Goal: Task Accomplishment & Management: Use online tool/utility

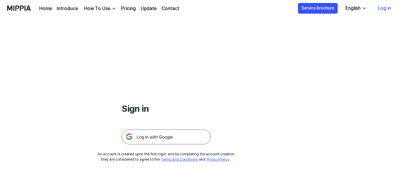
click at [166, 139] on img at bounding box center [166, 137] width 89 height 15
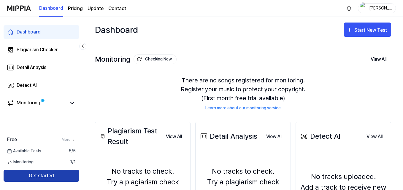
click at [50, 179] on button "Get started" at bounding box center [42, 176] width 76 height 12
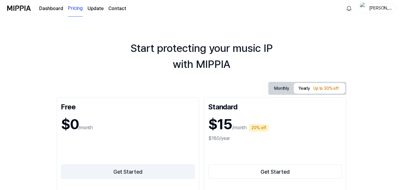
drag, startPoint x: 131, startPoint y: 173, endPoint x: 127, endPoint y: 169, distance: 5.5
click at [131, 173] on button "Get Started" at bounding box center [128, 172] width 134 height 14
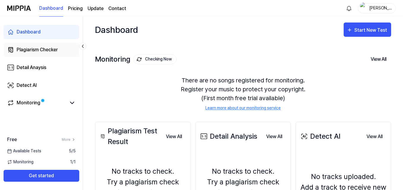
click at [41, 47] on div "Plagiarism Checker" at bounding box center [37, 49] width 41 height 7
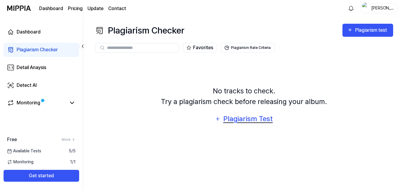
click at [234, 118] on div "Plagiarism Test" at bounding box center [248, 118] width 50 height 11
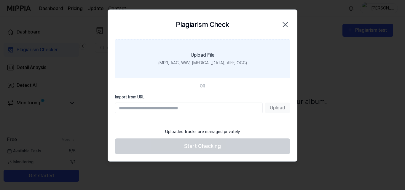
click at [204, 62] on div "(MP3, AAC, WAV, [MEDICAL_DATA], AIFF, OGG)" at bounding box center [202, 63] width 89 height 6
click at [0, 0] on input "Upload File (MP3, AAC, WAV, [MEDICAL_DATA], AIFF, OGG)" at bounding box center [0, 0] width 0 height 0
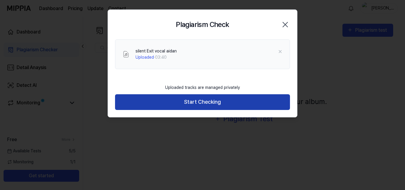
click at [246, 102] on button "Start Checking" at bounding box center [202, 102] width 175 height 16
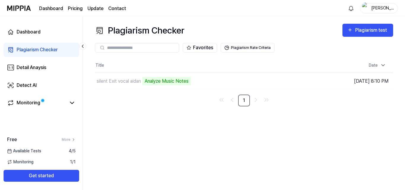
click at [170, 152] on div "Plagiarism Checker Plagiarism test Plagiarism Checker Detail Analysis Detect AI…" at bounding box center [244, 104] width 322 height 174
click at [358, 28] on div "Plagiarism test" at bounding box center [372, 30] width 33 height 8
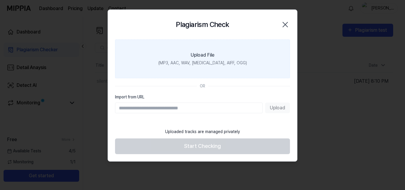
click at [229, 59] on label "Upload File (MP3, AAC, WAV, [MEDICAL_DATA], AIFF, OGG)" at bounding box center [202, 58] width 175 height 39
click at [0, 0] on input "Upload File (MP3, AAC, WAV, [MEDICAL_DATA], AIFF, OGG)" at bounding box center [0, 0] width 0 height 0
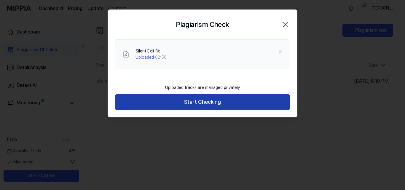
click at [232, 107] on button "Start Checking" at bounding box center [202, 102] width 175 height 16
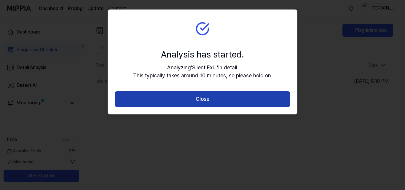
click at [244, 101] on button "Close" at bounding box center [202, 99] width 175 height 16
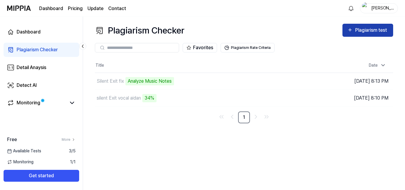
click at [365, 32] on div "Plagiarism test" at bounding box center [372, 30] width 33 height 8
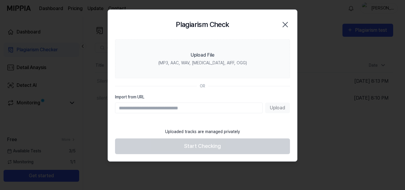
click at [284, 28] on icon "button" at bounding box center [285, 24] width 9 height 9
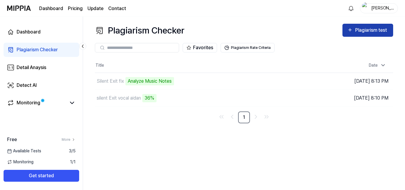
click at [361, 29] on div "Plagiarism test" at bounding box center [372, 30] width 33 height 8
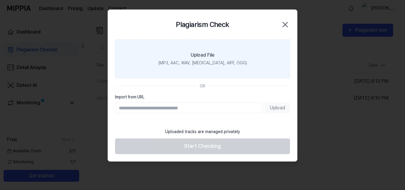
click at [244, 59] on label "Upload File (MP3, AAC, WAV, [MEDICAL_DATA], AIFF, OGG)" at bounding box center [202, 58] width 175 height 39
click at [0, 0] on input "Upload File (MP3, AAC, WAV, [MEDICAL_DATA], AIFF, OGG)" at bounding box center [0, 0] width 0 height 0
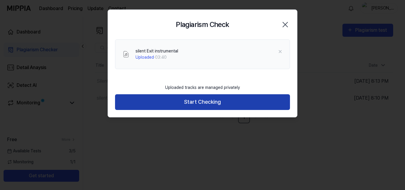
click at [221, 99] on button "Start Checking" at bounding box center [202, 102] width 175 height 16
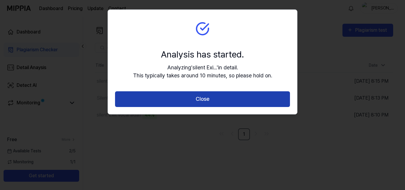
click at [232, 96] on button "Close" at bounding box center [202, 99] width 175 height 16
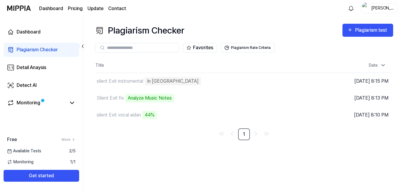
click at [226, 150] on div "Plagiarism Checker Plagiarism test Plagiarism Checker Detail Analysis Detect AI…" at bounding box center [244, 104] width 322 height 174
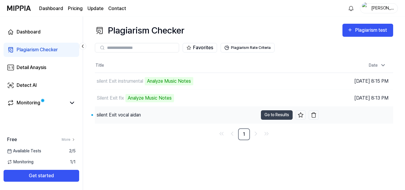
click at [133, 119] on div "silent Exit vocal aidan" at bounding box center [176, 115] width 163 height 17
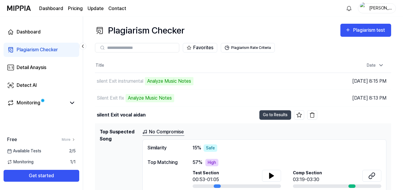
scroll to position [25, 0]
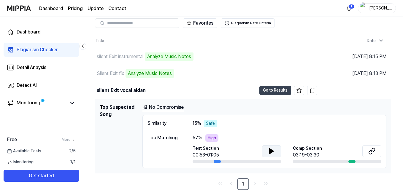
click at [270, 151] on icon at bounding box center [271, 151] width 4 height 5
drag, startPoint x: 217, startPoint y: 162, endPoint x: 211, endPoint y: 162, distance: 5.6
click at [211, 162] on div at bounding box center [237, 162] width 88 height 4
click at [217, 163] on div at bounding box center [217, 162] width 7 height 4
click at [217, 161] on div at bounding box center [217, 162] width 7 height 4
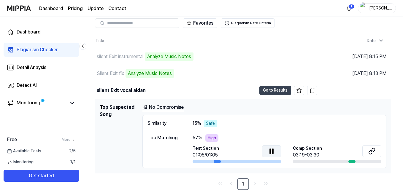
click at [209, 124] on div "Safe" at bounding box center [211, 123] width 14 height 7
click at [199, 124] on span "15 %" at bounding box center [197, 123] width 9 height 7
click at [223, 125] on div "Similarity 15 % Safe" at bounding box center [264, 123] width 234 height 7
click at [156, 109] on link "No Compromise" at bounding box center [163, 107] width 42 height 7
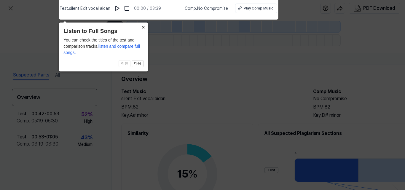
click at [142, 29] on button "×" at bounding box center [143, 27] width 9 height 8
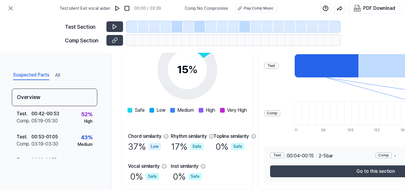
scroll to position [128, 0]
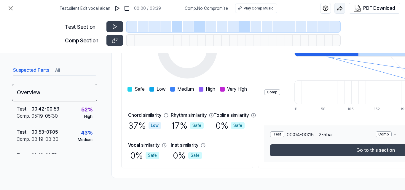
click at [341, 9] on img "button" at bounding box center [340, 8] width 6 height 6
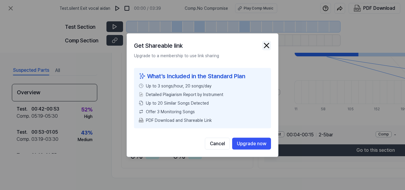
click at [269, 46] on img "button" at bounding box center [266, 45] width 9 height 9
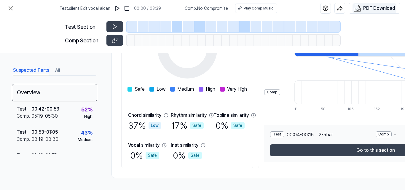
click at [386, 12] on button "PDF Download" at bounding box center [375, 8] width 44 height 10
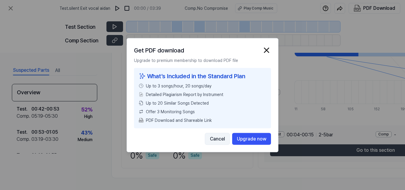
click at [221, 139] on button "Cancel" at bounding box center [217, 139] width 25 height 12
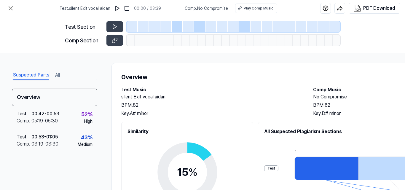
scroll to position [0, 0]
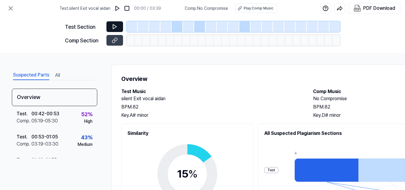
click at [120, 23] on button at bounding box center [115, 26] width 17 height 11
click at [118, 28] on icon at bounding box center [115, 27] width 6 height 6
click at [118, 42] on icon at bounding box center [115, 40] width 6 height 6
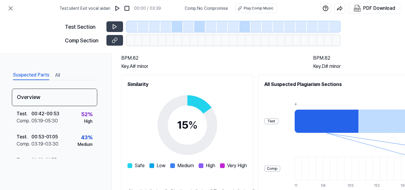
scroll to position [59, 0]
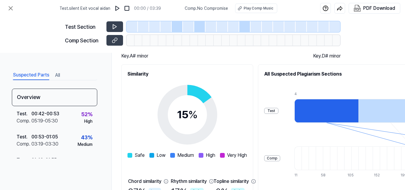
drag, startPoint x: 344, startPoint y: 113, endPoint x: 324, endPoint y: 114, distance: 19.6
click at [326, 114] on div at bounding box center [327, 111] width 64 height 24
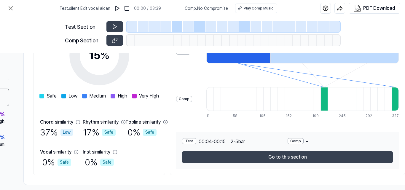
scroll to position [119, 112]
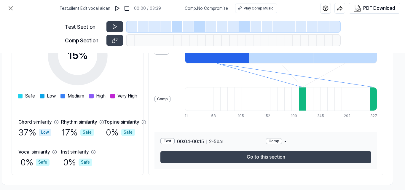
drag, startPoint x: 332, startPoint y: 156, endPoint x: 348, endPoint y: 154, distance: 15.3
click at [348, 154] on button "Go to this section" at bounding box center [266, 157] width 211 height 12
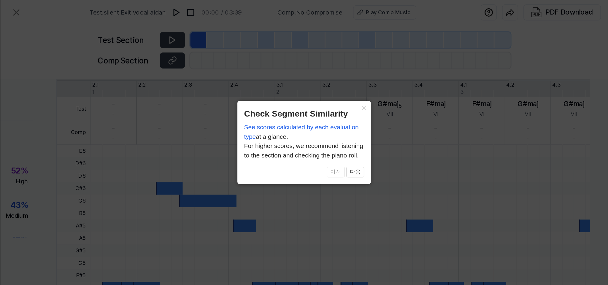
scroll to position [206, 77]
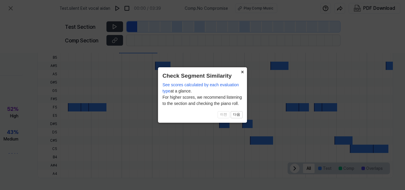
click at [242, 72] on button "×" at bounding box center [242, 71] width 9 height 8
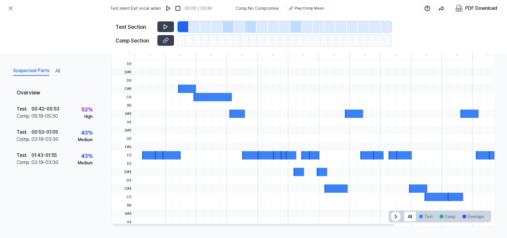
scroll to position [156, 0]
drag, startPoint x: 288, startPoint y: 150, endPoint x: 287, endPoint y: 156, distance: 5.8
click at [288, 152] on div at bounding box center [379, 142] width 490 height 166
click at [287, 156] on div at bounding box center [291, 155] width 10 height 8
click at [275, 153] on div at bounding box center [278, 155] width 10 height 8
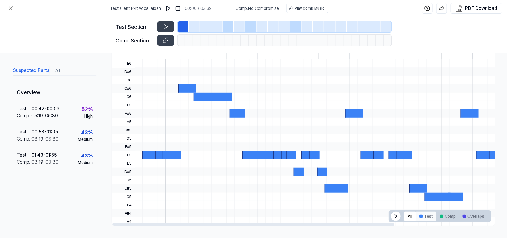
click at [403, 190] on button "Test" at bounding box center [425, 215] width 20 height 9
click at [403, 190] on button "Comp" at bounding box center [447, 215] width 23 height 9
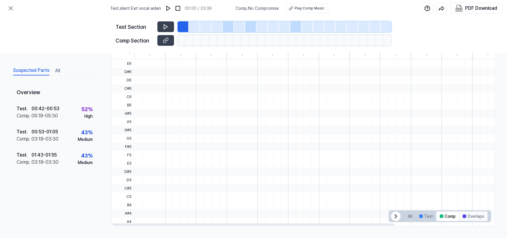
click at [403, 190] on button "Overlaps" at bounding box center [473, 215] width 28 height 9
click at [403, 190] on button "All" at bounding box center [410, 215] width 12 height 9
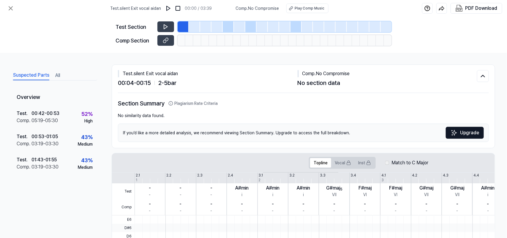
scroll to position [0, 0]
click at [345, 165] on button "Vocal" at bounding box center [342, 162] width 23 height 9
click at [323, 165] on button "Topline" at bounding box center [320, 162] width 21 height 9
click at [195, 84] on div "00:04 - 00:15 2 - 5 bar" at bounding box center [208, 83] width 180 height 9
click at [172, 115] on div "No similarity data found." at bounding box center [303, 116] width 371 height 6
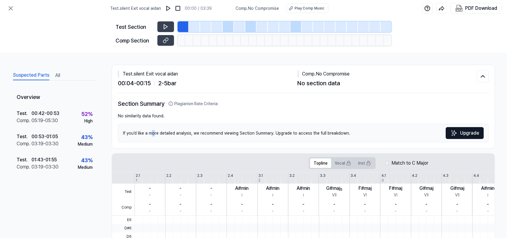
drag, startPoint x: 151, startPoint y: 127, endPoint x: 154, endPoint y: 131, distance: 5.1
click at [154, 131] on div "If you’d like a more detailed analysis, we recommend viewing Section Summary. U…" at bounding box center [303, 133] width 371 height 18
drag, startPoint x: 159, startPoint y: 134, endPoint x: 236, endPoint y: 139, distance: 77.7
click at [171, 136] on div "If you’d like a more detailed analysis, we recommend viewing Section Summary. U…" at bounding box center [303, 133] width 371 height 18
click at [59, 78] on button "All" at bounding box center [57, 75] width 5 height 9
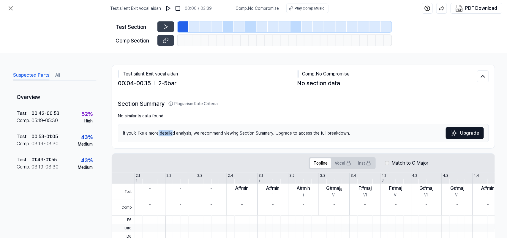
click at [42, 76] on button "Suspected Parts" at bounding box center [31, 75] width 36 height 9
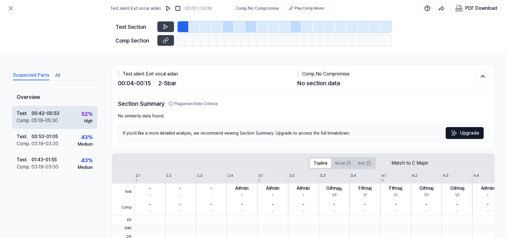
click at [76, 118] on div "Test . 00:42 - 00:53 Comp . 05:19 - 05:30 52 % High" at bounding box center [54, 117] width 85 height 23
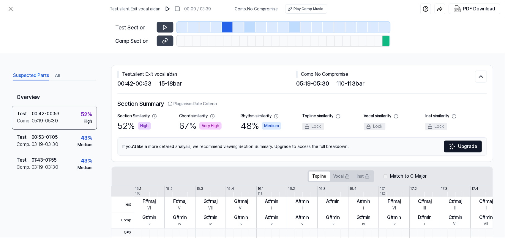
scroll to position [170, 0]
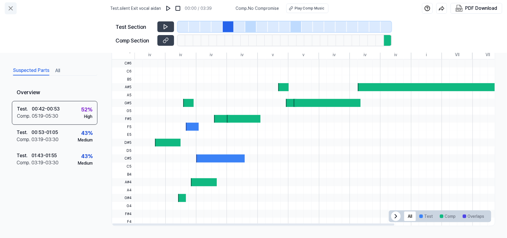
click at [15, 9] on button at bounding box center [11, 8] width 12 height 12
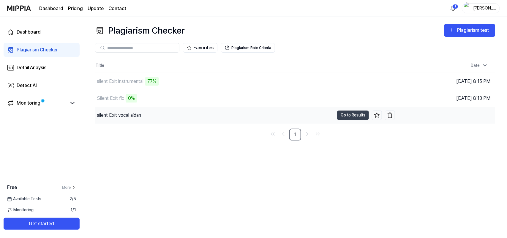
click at [179, 117] on div "silent Exit vocal aidan" at bounding box center [214, 115] width 239 height 17
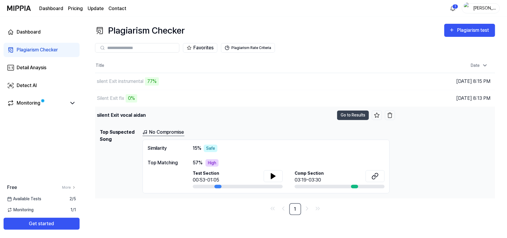
click at [179, 117] on div "silent Exit vocal aidan" at bounding box center [214, 115] width 239 height 17
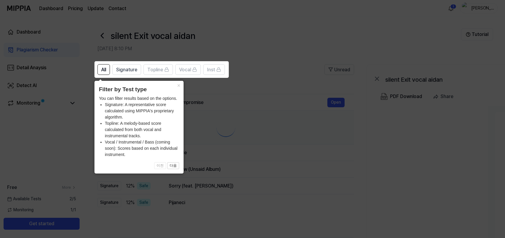
click at [180, 119] on div "× Filter by Test type You can filter results based on the options. Signature: A…" at bounding box center [138, 127] width 89 height 93
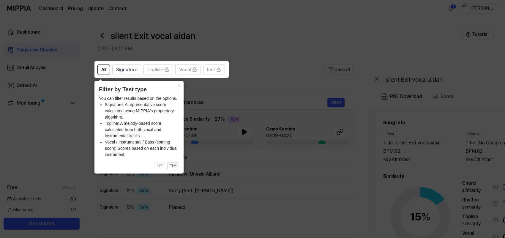
click at [231, 138] on icon at bounding box center [253, 119] width 507 height 238
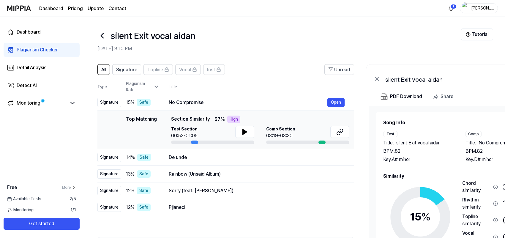
scroll to position [18, 0]
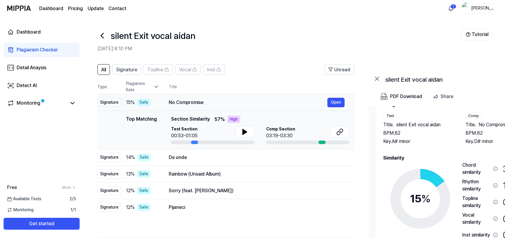
click at [241, 103] on div "No Compromise" at bounding box center [248, 102] width 158 height 7
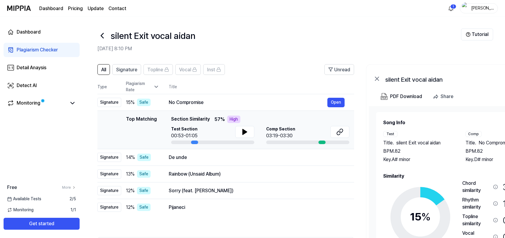
click at [252, 116] on div "Top Matching Section Similarity 57 % High" at bounding box center [260, 118] width 178 height 7
click at [155, 113] on td "Top Matching Top Matching Section Similarity 57 % High Test Section 00:53-01:05…" at bounding box center [225, 130] width 256 height 38
click at [135, 160] on div "14 % Safe" at bounding box center [141, 156] width 33 height 7
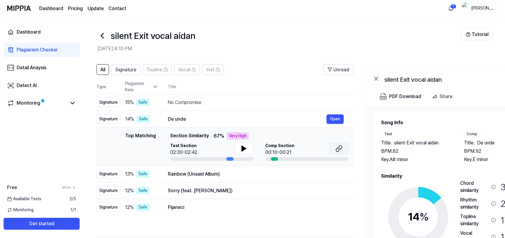
click at [342, 146] on icon at bounding box center [338, 148] width 7 height 7
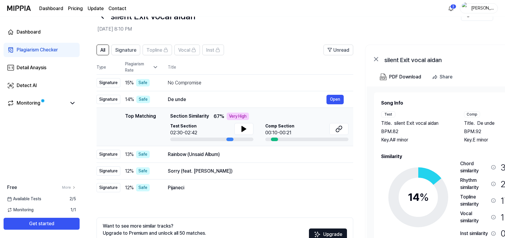
scroll to position [0, 0]
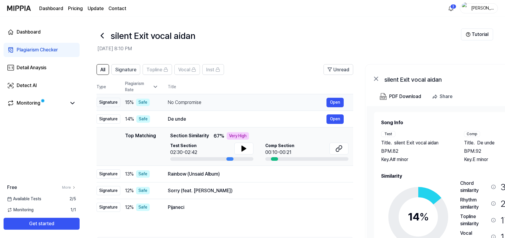
click at [193, 99] on div "No Compromise" at bounding box center [247, 102] width 158 height 7
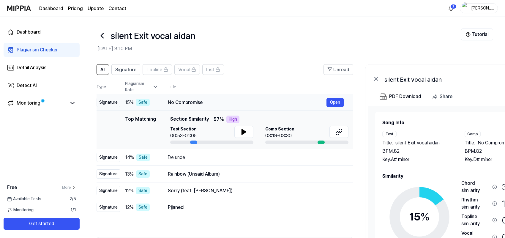
click at [248, 99] on div "No Compromise" at bounding box center [247, 102] width 158 height 7
click at [286, 190] on div "All Signature Topline Vocal Inst Unread All Signature Topline Vocal Inst Type P…" at bounding box center [224, 175] width 256 height 223
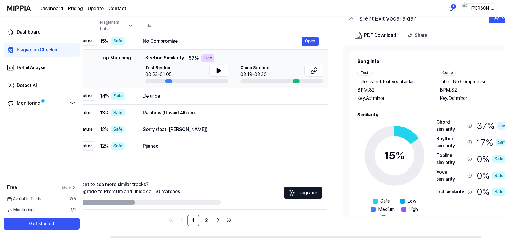
scroll to position [0, 57]
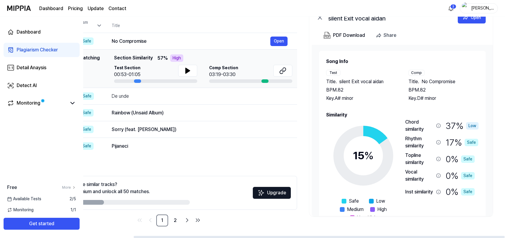
drag, startPoint x: 298, startPoint y: 235, endPoint x: 409, endPoint y: 229, distance: 111.2
click at [403, 190] on div at bounding box center [319, 237] width 371 height 2
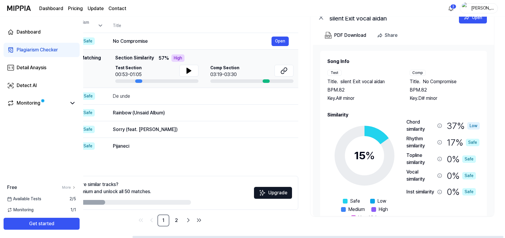
scroll to position [0, 55]
drag, startPoint x: 493, startPoint y: 160, endPoint x: 494, endPoint y: 167, distance: 6.9
click at [403, 168] on div "All Signature Topline Vocal Inst Unread All Signature Topline Vocal Inst Type P…" at bounding box center [267, 117] width 478 height 241
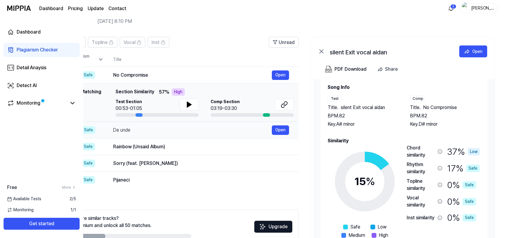
scroll to position [0, 0]
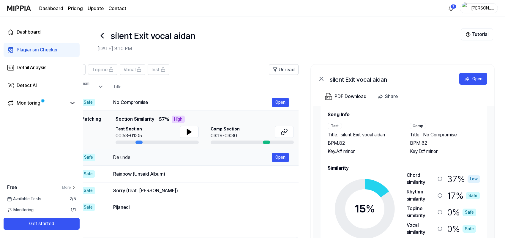
click at [151, 156] on div "De unde" at bounding box center [192, 157] width 158 height 7
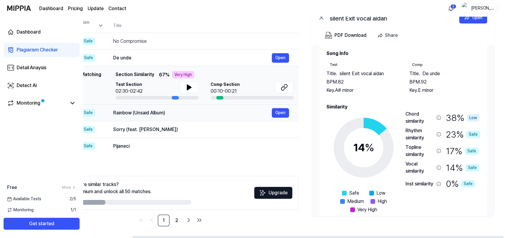
scroll to position [24, 0]
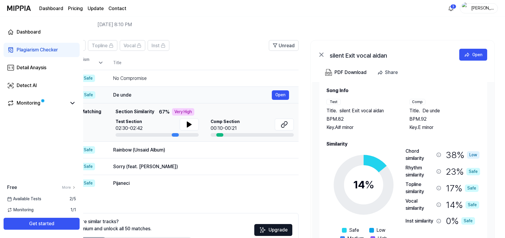
click at [135, 95] on div "De unde" at bounding box center [192, 94] width 158 height 7
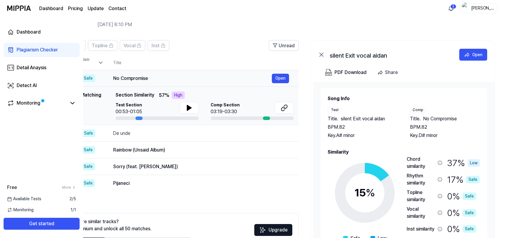
click at [146, 77] on div "No Compromise" at bounding box center [192, 78] width 158 height 7
click at [173, 79] on div "No Compromise" at bounding box center [192, 78] width 158 height 7
click at [173, 80] on div "No Compromise" at bounding box center [192, 78] width 158 height 7
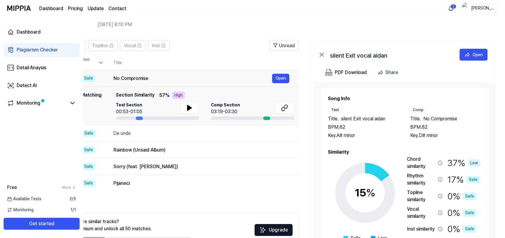
click at [185, 80] on div "No Compromise" at bounding box center [192, 78] width 158 height 7
click at [171, 138] on td "De unde Open" at bounding box center [201, 133] width 195 height 17
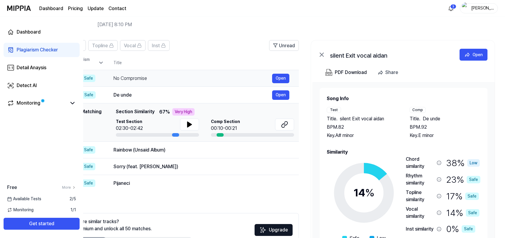
scroll to position [0, 55]
click at [159, 83] on td "No Compromise Open" at bounding box center [201, 78] width 195 height 17
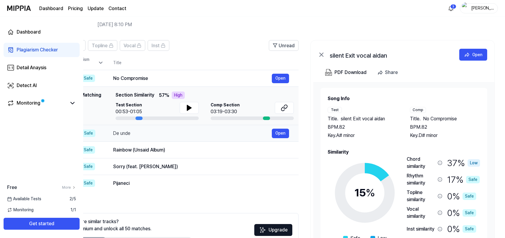
click at [158, 131] on div "De unde" at bounding box center [192, 133] width 158 height 7
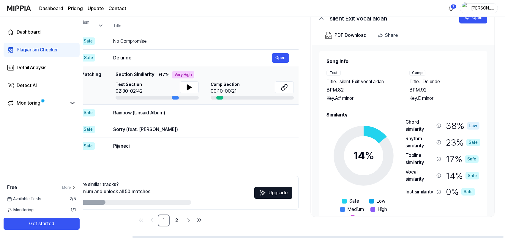
scroll to position [24, 0]
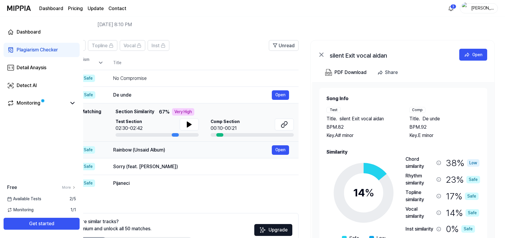
click at [170, 150] on div "Rainbow (Unsaid Album)" at bounding box center [192, 149] width 158 height 7
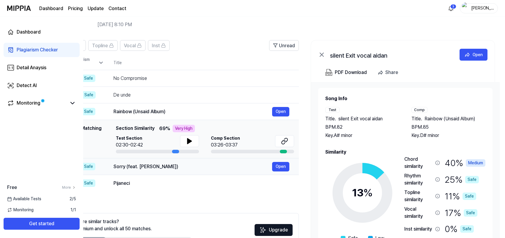
click at [171, 165] on div "Sorry (feat. [PERSON_NAME])" at bounding box center [192, 166] width 158 height 7
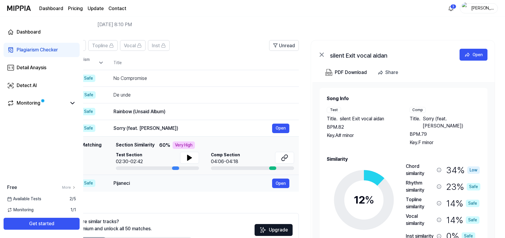
click at [170, 183] on div "Pijaneci" at bounding box center [192, 183] width 158 height 7
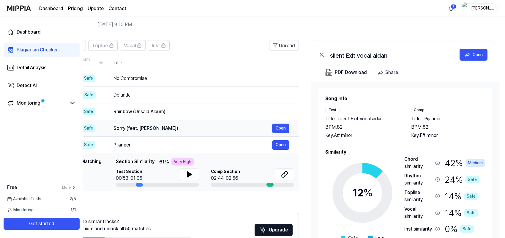
click at [179, 134] on td "Sorry (feat. [PERSON_NAME]) Open" at bounding box center [201, 128] width 195 height 17
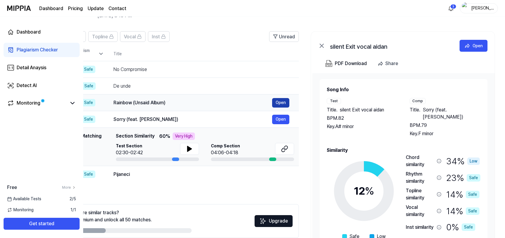
scroll to position [61, 0]
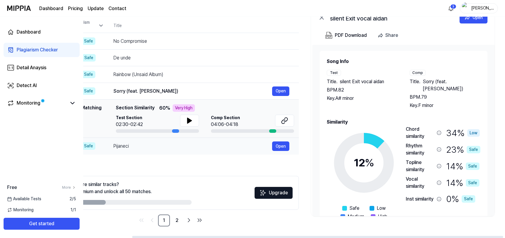
click at [162, 147] on div "Pijaneci" at bounding box center [192, 145] width 158 height 7
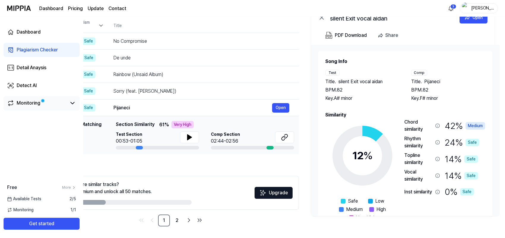
click at [45, 100] on link "Monitoring" at bounding box center [36, 102] width 59 height 7
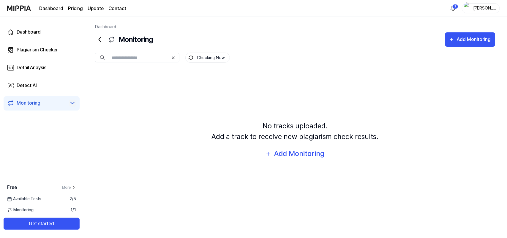
click at [72, 103] on icon at bounding box center [72, 102] width 7 height 7
click at [71, 104] on icon at bounding box center [72, 102] width 7 height 7
drag, startPoint x: 55, startPoint y: 105, endPoint x: 53, endPoint y: 101, distance: 3.9
click at [55, 104] on link "Monitoring" at bounding box center [36, 102] width 59 height 7
click at [49, 54] on link "Plagiarism Checker" at bounding box center [42, 50] width 76 height 14
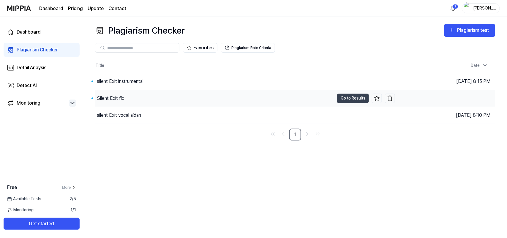
click at [153, 97] on div "Silent Exit fix" at bounding box center [214, 98] width 239 height 17
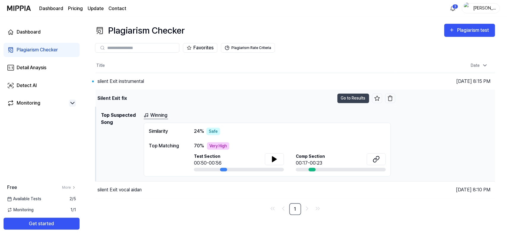
click at [188, 96] on div "Silent Exit fix" at bounding box center [215, 98] width 239 height 17
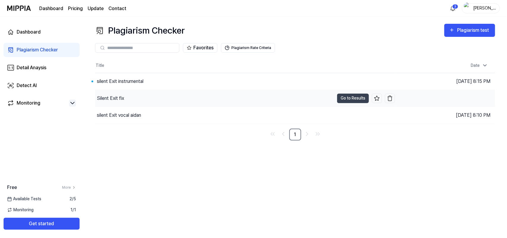
click at [188, 96] on div "Silent Exit fix" at bounding box center [214, 98] width 239 height 17
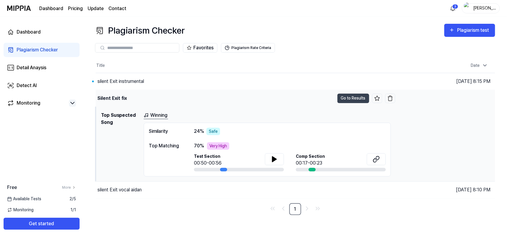
click at [188, 96] on div "Silent Exit fix" at bounding box center [215, 98] width 239 height 17
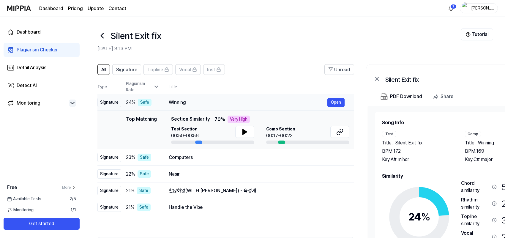
scroll to position [37, 0]
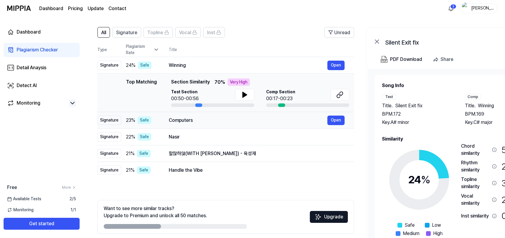
click at [225, 120] on div "Computers" at bounding box center [248, 120] width 158 height 7
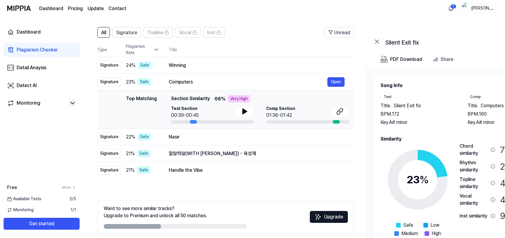
click at [218, 178] on div "All Signature Topline Vocal Inst Unread All Signature Topline Vocal Inst Type P…" at bounding box center [225, 138] width 256 height 223
click at [195, 68] on div "Winning" at bounding box center [248, 65] width 158 height 7
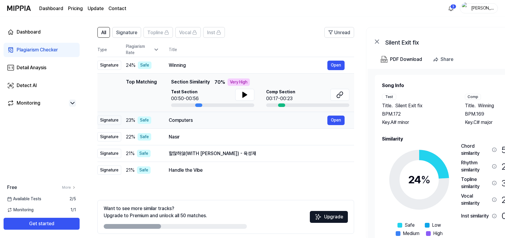
click at [200, 120] on div "Computers" at bounding box center [248, 120] width 158 height 7
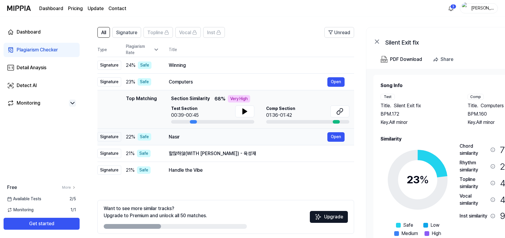
click at [201, 141] on div "Nasır Open" at bounding box center [257, 136] width 176 height 9
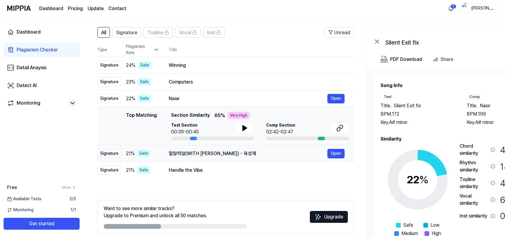
click at [204, 153] on div "할많하않(WITH [PERSON_NAME]) - 육성재" at bounding box center [248, 153] width 158 height 7
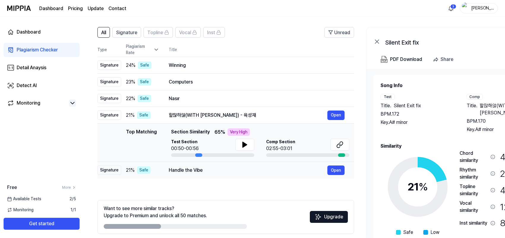
click at [199, 165] on div "Handle the Vibe Open" at bounding box center [257, 169] width 176 height 9
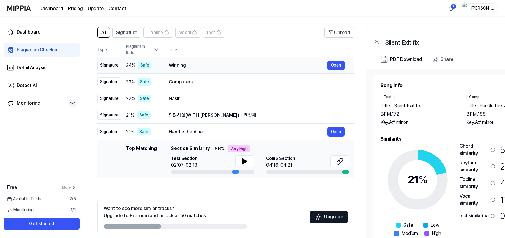
click at [194, 69] on div "Winning Open" at bounding box center [257, 65] width 176 height 9
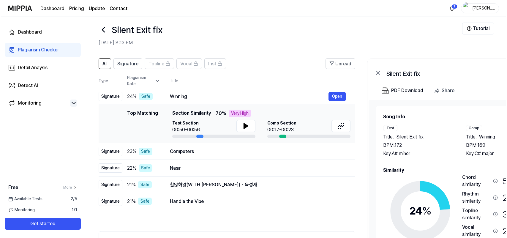
scroll to position [0, 0]
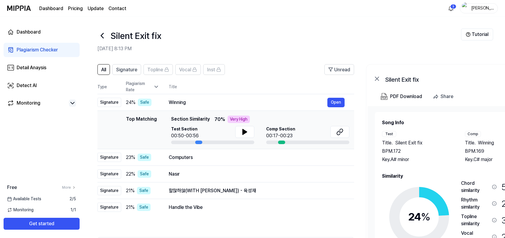
click at [154, 88] on icon at bounding box center [156, 87] width 6 height 6
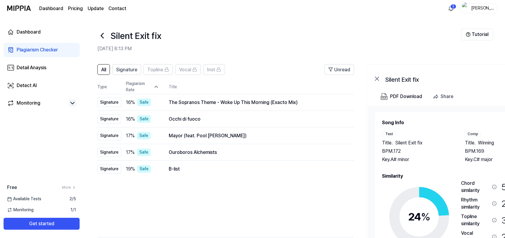
click at [108, 88] on th "Type" at bounding box center [109, 87] width 24 height 15
click at [183, 103] on div "The Sopranos Theme - Woke Up This Morning (Exacto Mix)" at bounding box center [248, 102] width 158 height 7
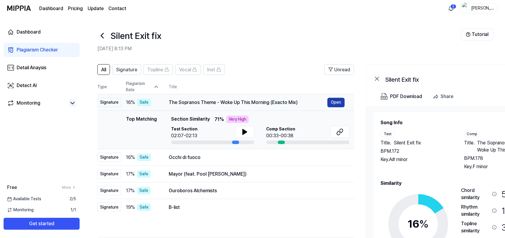
click at [335, 101] on button "Open" at bounding box center [335, 102] width 17 height 9
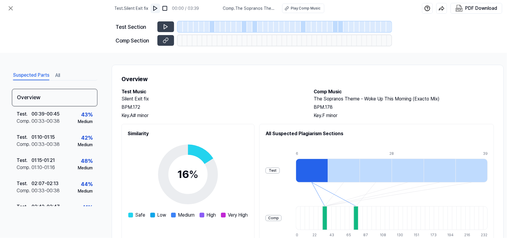
click at [158, 6] on img at bounding box center [155, 8] width 6 height 6
click at [256, 7] on span "Comp . The Sopranos Theme - Woke Up This Morning (Exacto Mix)" at bounding box center [249, 8] width 52 height 6
click at [289, 7] on button "Play Comp Music" at bounding box center [303, 8] width 42 height 9
drag, startPoint x: 154, startPoint y: 6, endPoint x: 155, endPoint y: 1, distance: 5.0
click at [154, 6] on img at bounding box center [155, 8] width 6 height 6
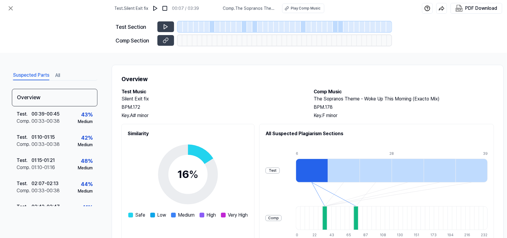
click at [59, 74] on button "All" at bounding box center [57, 75] width 5 height 9
click at [39, 79] on button "Suspected Parts" at bounding box center [31, 75] width 36 height 9
click at [12, 7] on icon at bounding box center [10, 8] width 7 height 7
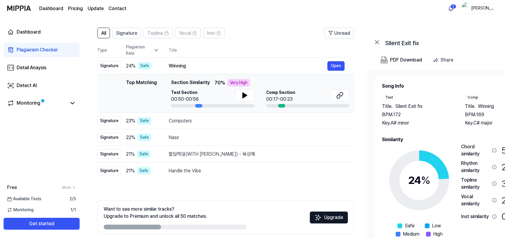
scroll to position [37, 0]
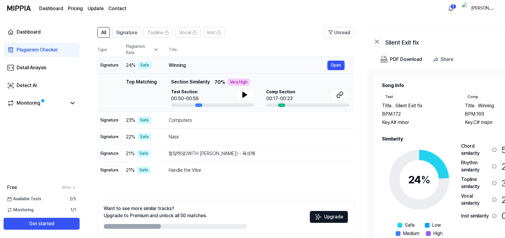
click at [192, 59] on td "Winning Open" at bounding box center [256, 65] width 195 height 17
click at [193, 64] on div "Winning" at bounding box center [248, 65] width 158 height 7
click at [195, 66] on div "Winning" at bounding box center [248, 65] width 158 height 7
click at [202, 130] on td "Nasır Open" at bounding box center [256, 137] width 195 height 17
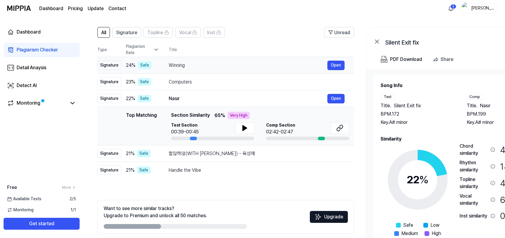
click at [194, 67] on div "Winning" at bounding box center [248, 65] width 158 height 7
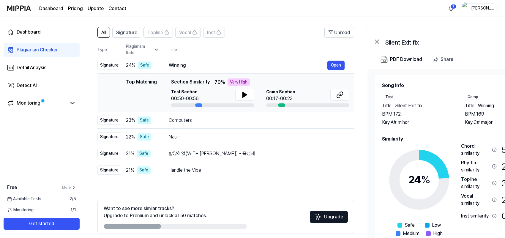
click at [229, 190] on div "All Signature Topline Vocal Inst Unread All Signature Topline Vocal Inst Type P…" at bounding box center [225, 138] width 256 height 223
click at [227, 178] on div "All Signature Topline Vocal Inst Unread All Signature Topline Vocal Inst Type P…" at bounding box center [225, 138] width 256 height 223
click at [227, 173] on div "Handle the Vibe" at bounding box center [248, 169] width 158 height 7
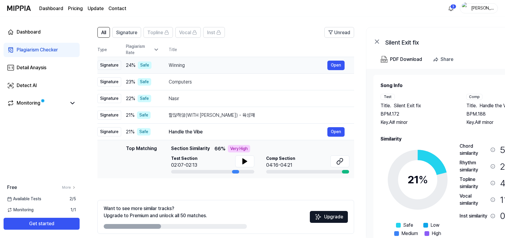
click at [214, 68] on div "Winning" at bounding box center [248, 65] width 158 height 7
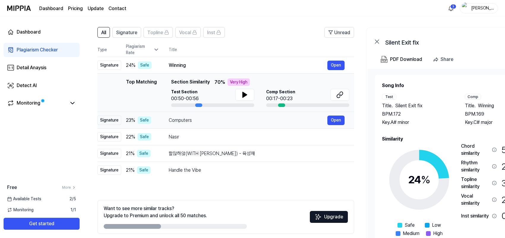
click at [216, 125] on td "Computers Open" at bounding box center [256, 120] width 195 height 17
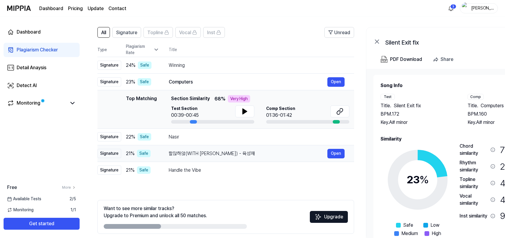
click at [214, 160] on td "할많하않(WITH [PERSON_NAME]) - 육성재 Open" at bounding box center [256, 153] width 195 height 17
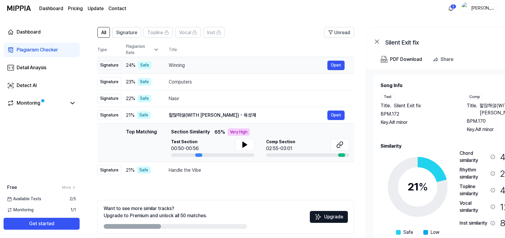
click at [210, 63] on div "Winning" at bounding box center [248, 65] width 158 height 7
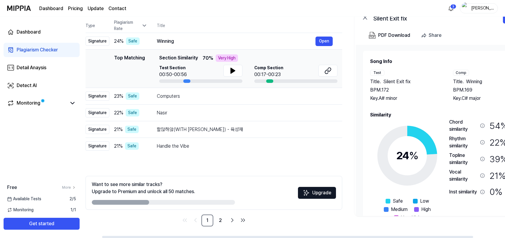
scroll to position [0, 57]
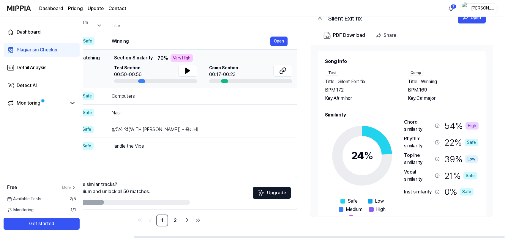
drag, startPoint x: 241, startPoint y: 236, endPoint x: 350, endPoint y: 229, distance: 109.7
click at [345, 190] on div at bounding box center [319, 237] width 371 height 2
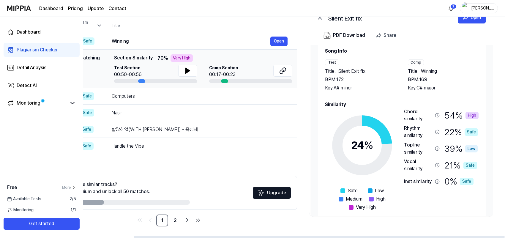
scroll to position [11, 0]
click at [182, 93] on div "Computers" at bounding box center [191, 96] width 158 height 7
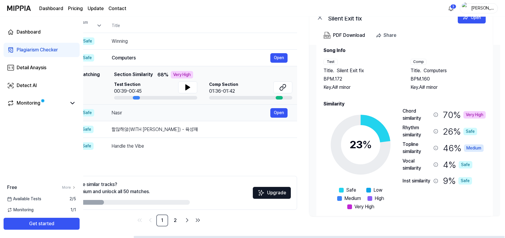
click at [179, 114] on div "Nasır" at bounding box center [191, 112] width 158 height 7
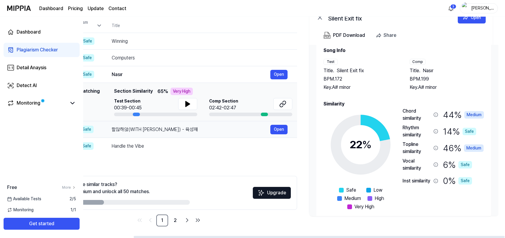
click at [179, 123] on td "할많하않(WITH [PERSON_NAME]) - 육성재 Open" at bounding box center [199, 129] width 195 height 17
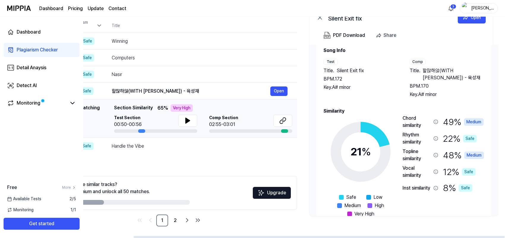
click at [166, 136] on td "Top Matching Top Matching Section Similarity 65 % Very High Test Section 00:50-…" at bounding box center [168, 118] width 256 height 38
click at [165, 140] on td "Handle the Vibe Open" at bounding box center [199, 146] width 195 height 17
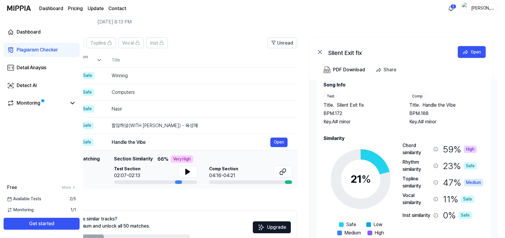
scroll to position [0, 0]
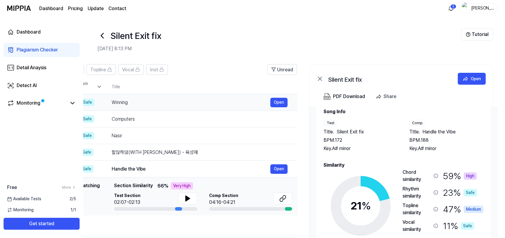
click at [161, 98] on div "Winning Open" at bounding box center [200, 102] width 176 height 9
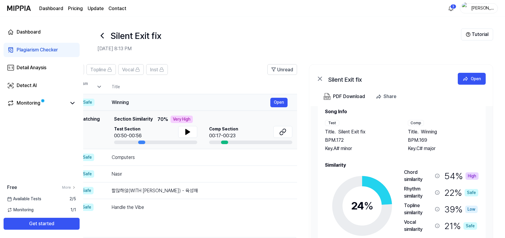
click at [129, 102] on div "Winning" at bounding box center [191, 102] width 158 height 7
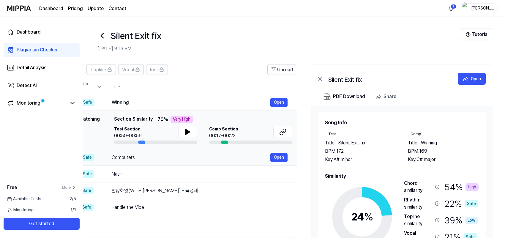
click at [137, 157] on div "Computers" at bounding box center [191, 157] width 158 height 7
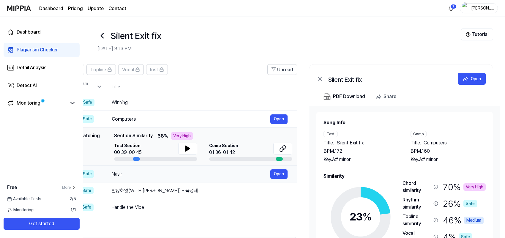
click at [176, 170] on div "Nasır" at bounding box center [191, 173] width 158 height 7
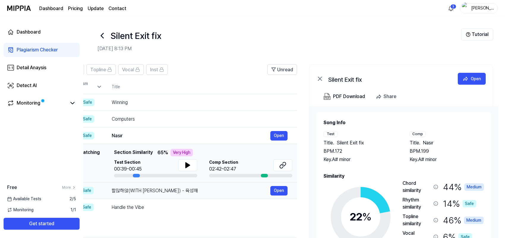
click at [179, 186] on div "할많하않(WITH [PERSON_NAME]) - 육성재 Open" at bounding box center [200, 190] width 176 height 9
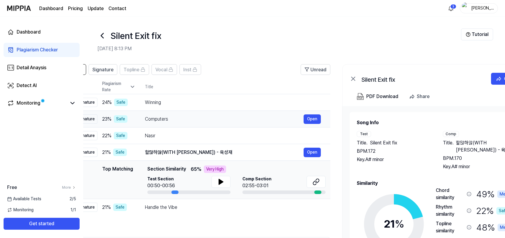
drag, startPoint x: 112, startPoint y: 152, endPoint x: 145, endPoint y: 151, distance: 33.3
click at [145, 151] on div "할많하않(WITH [PERSON_NAME]) - 육성재" at bounding box center [224, 152] width 158 height 7
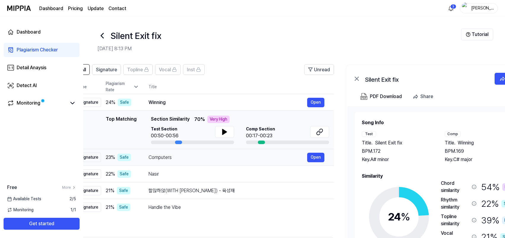
scroll to position [0, 20]
click at [149, 152] on td "Computers Open" at bounding box center [236, 157] width 195 height 17
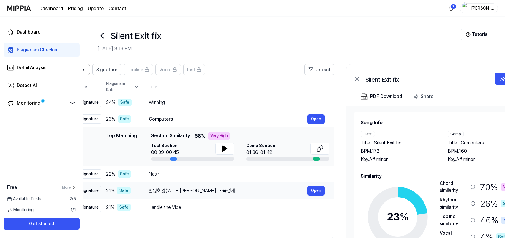
click at [162, 185] on td "할많하않(WITH [PERSON_NAME]) - 육성재 Open" at bounding box center [236, 190] width 195 height 17
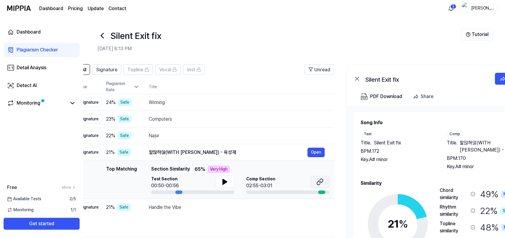
click at [319, 179] on icon at bounding box center [319, 181] width 7 height 7
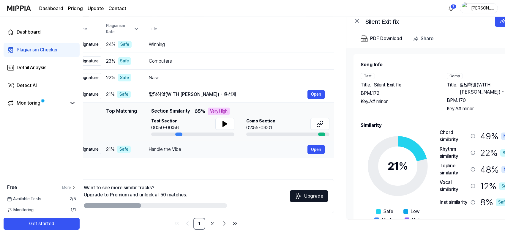
scroll to position [61, 0]
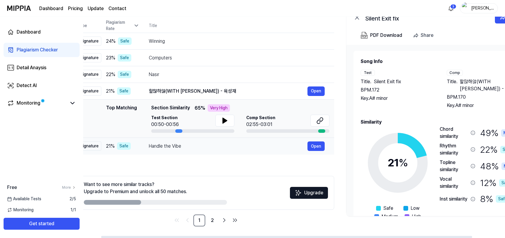
click at [182, 146] on div "Handle the Vibe" at bounding box center [228, 145] width 158 height 7
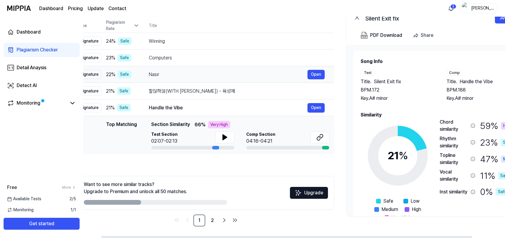
click at [179, 106] on div "Handle the Vibe" at bounding box center [228, 107] width 158 height 7
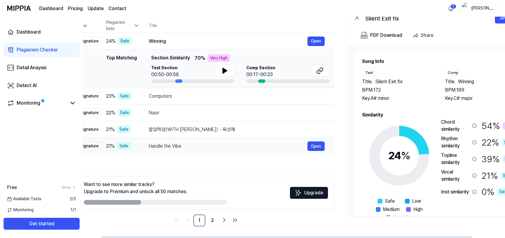
click at [185, 147] on div "Handle the Vibe" at bounding box center [228, 145] width 158 height 7
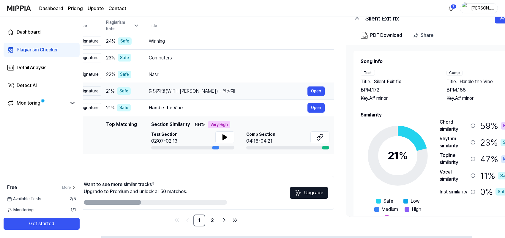
click at [187, 90] on div "할많하않(WITH [PERSON_NAME]) - 육성재" at bounding box center [228, 91] width 158 height 7
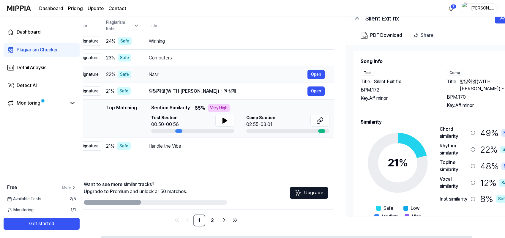
click at [166, 71] on div "Nasır" at bounding box center [228, 74] width 158 height 7
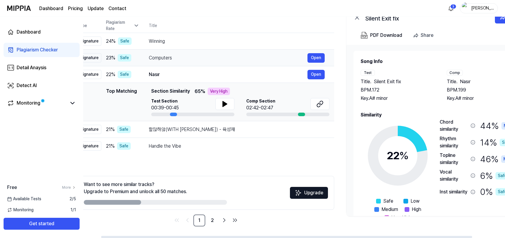
click at [179, 58] on div "Computers" at bounding box center [228, 57] width 158 height 7
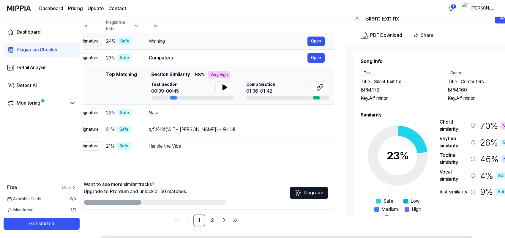
click at [157, 36] on td "Winning Open" at bounding box center [236, 41] width 195 height 17
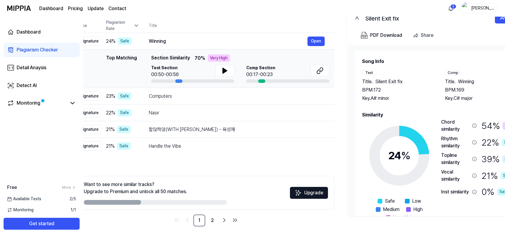
drag, startPoint x: 42, startPoint y: 43, endPoint x: 43, endPoint y: 54, distance: 10.7
click at [42, 43] on link "Plagiarism Checker" at bounding box center [42, 50] width 76 height 14
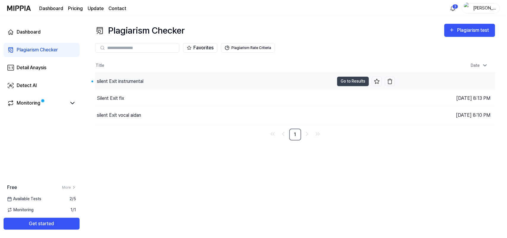
click at [124, 81] on div "silent Exit instrumental" at bounding box center [120, 81] width 47 height 7
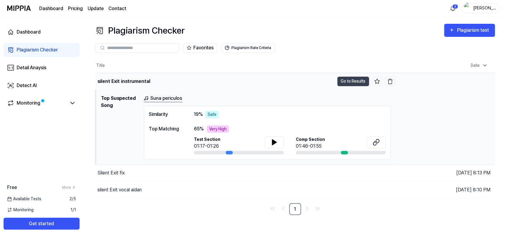
click at [203, 77] on div "silent Exit instrumental" at bounding box center [215, 81] width 239 height 17
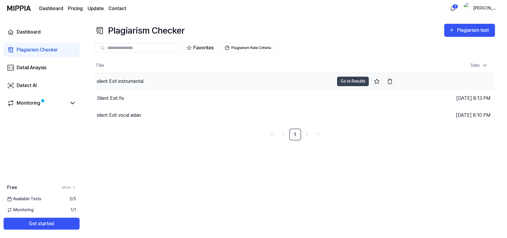
click at [203, 77] on div "silent Exit instrumental" at bounding box center [214, 81] width 239 height 17
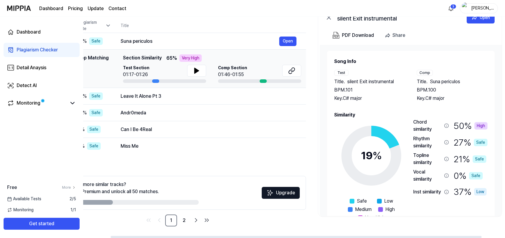
scroll to position [0, 57]
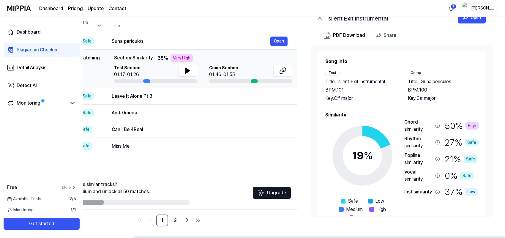
drag, startPoint x: 223, startPoint y: 236, endPoint x: 312, endPoint y: 231, distance: 88.6
click at [312, 190] on div at bounding box center [319, 237] width 371 height 2
click at [162, 95] on div "Leave It Alone Pt 3" at bounding box center [191, 96] width 158 height 7
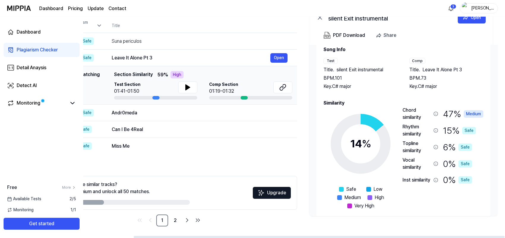
scroll to position [12, 0]
click at [169, 112] on div "Andr0meda" at bounding box center [191, 112] width 158 height 7
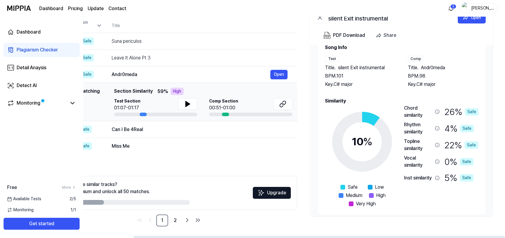
scroll to position [16, 0]
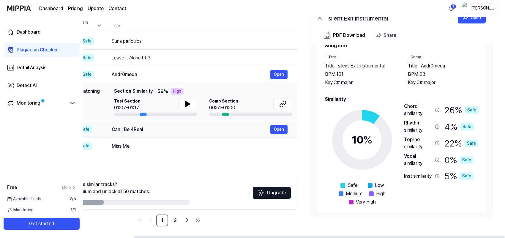
click at [180, 132] on div "Can I Be 4Real" at bounding box center [191, 129] width 158 height 7
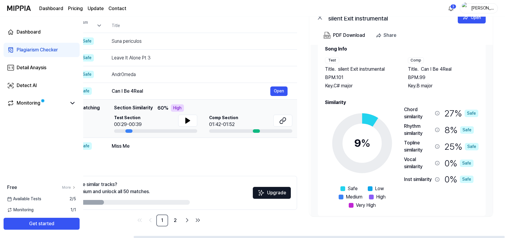
scroll to position [15, 0]
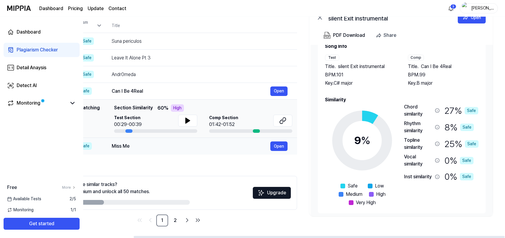
click at [183, 140] on td "Miss Me Open" at bounding box center [199, 146] width 195 height 17
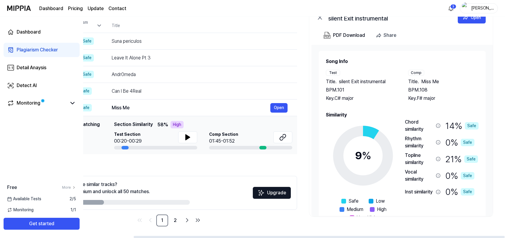
scroll to position [0, 54]
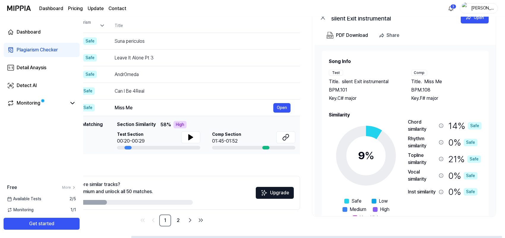
click at [403, 172] on div "Song Info Test Title . silent Exit instrumental BPM. 101 Key. C# major Comp Tit…" at bounding box center [404, 130] width 181 height 171
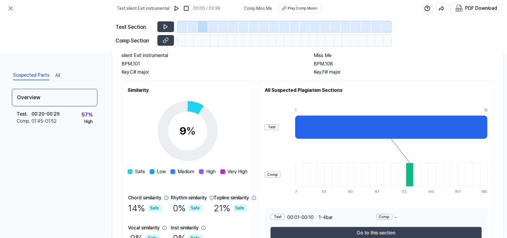
scroll to position [80, 0]
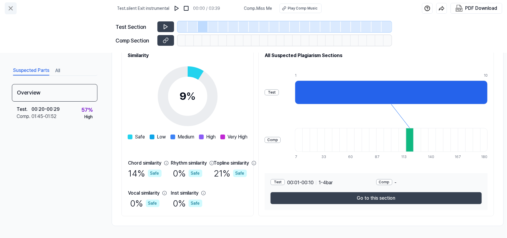
click at [10, 7] on icon at bounding box center [11, 9] width 4 height 4
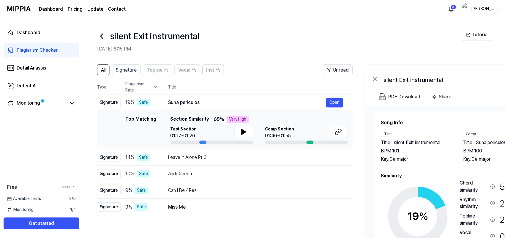
scroll to position [61, 0]
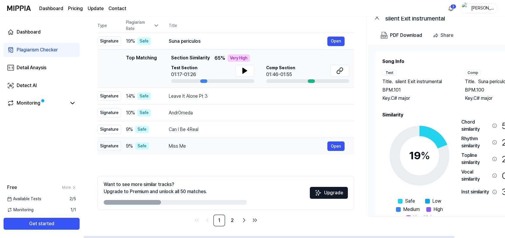
click at [208, 148] on div "Miss Me" at bounding box center [248, 145] width 158 height 7
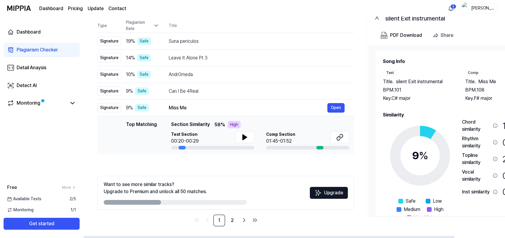
scroll to position [0, 57]
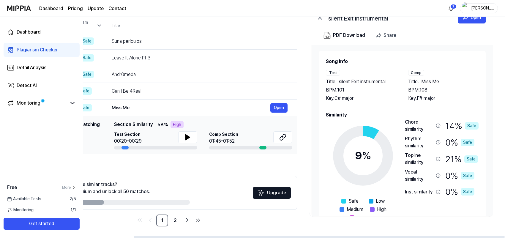
drag, startPoint x: 332, startPoint y: 235, endPoint x: 345, endPoint y: 235, distance: 12.5
click at [345, 190] on div at bounding box center [293, 236] width 421 height 3
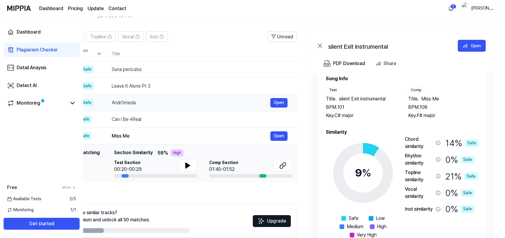
scroll to position [0, 0]
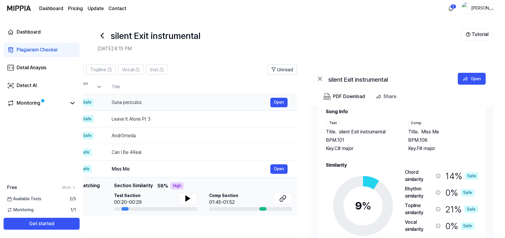
click at [129, 107] on div "Suna periculos Open" at bounding box center [200, 102] width 176 height 9
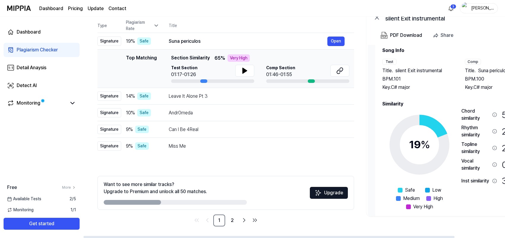
drag, startPoint x: 192, startPoint y: 237, endPoint x: 132, endPoint y: 236, distance: 59.9
click at [132, 190] on div at bounding box center [268, 237] width 371 height 2
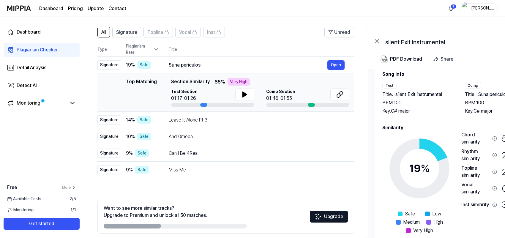
scroll to position [24, 0]
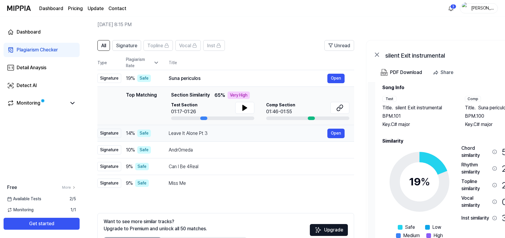
click at [179, 138] on td "Leave It Alone Pt 3 Open" at bounding box center [256, 133] width 195 height 17
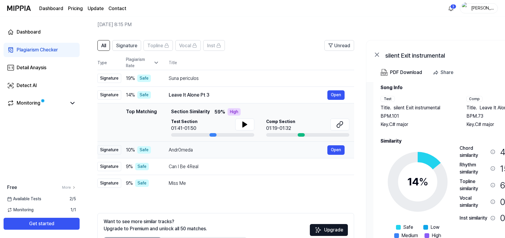
click at [252, 151] on div "Andr0meda" at bounding box center [248, 149] width 158 height 7
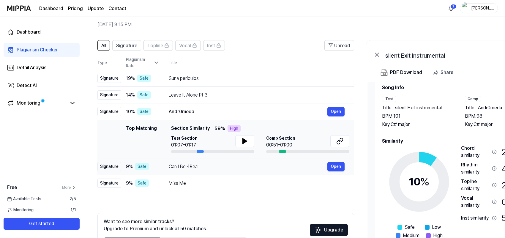
click at [207, 162] on div "Can I Be 4Real Open" at bounding box center [257, 166] width 176 height 9
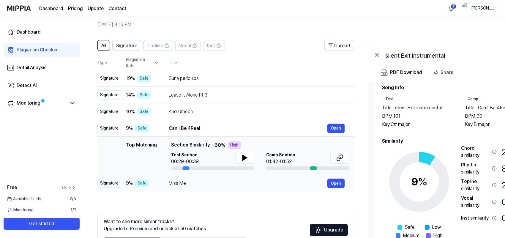
click at [214, 183] on div "Miss Me" at bounding box center [248, 183] width 158 height 7
